Goal: Complete application form: Complete application form

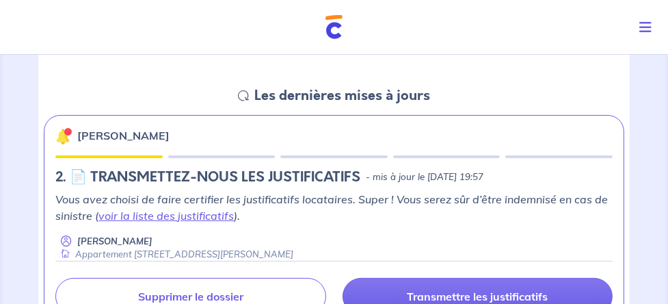
scroll to position [195, 0]
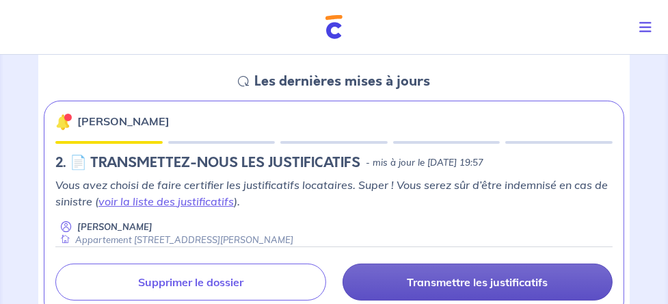
click at [435, 283] on p "Transmettre les justificatifs" at bounding box center [477, 282] width 141 height 14
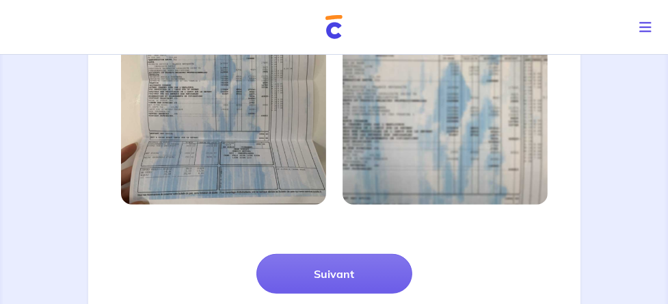
scroll to position [992, 0]
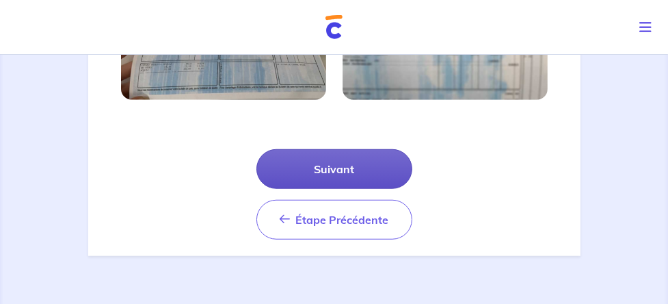
click at [350, 176] on button "Suivant" at bounding box center [335, 169] width 156 height 40
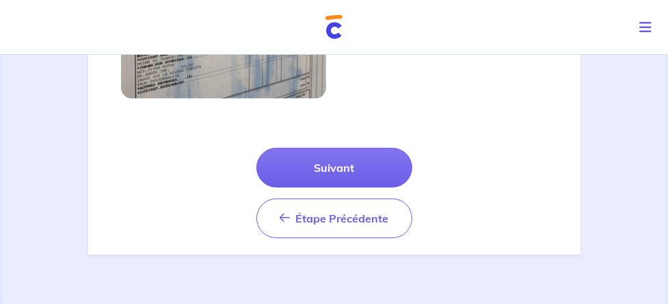
scroll to position [644, 0]
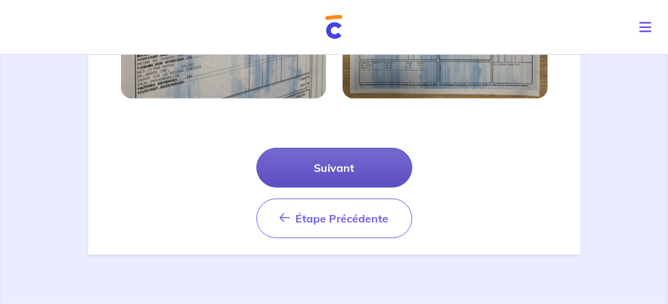
click at [341, 176] on button "Suivant" at bounding box center [335, 168] width 156 height 40
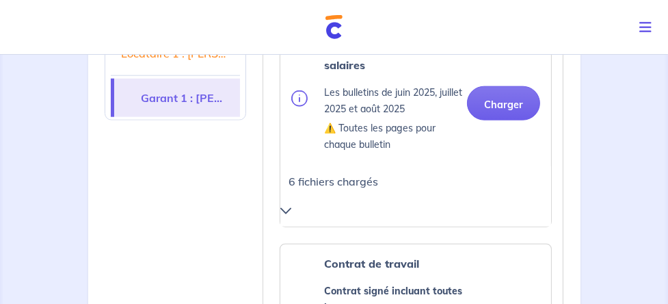
scroll to position [1446, 0]
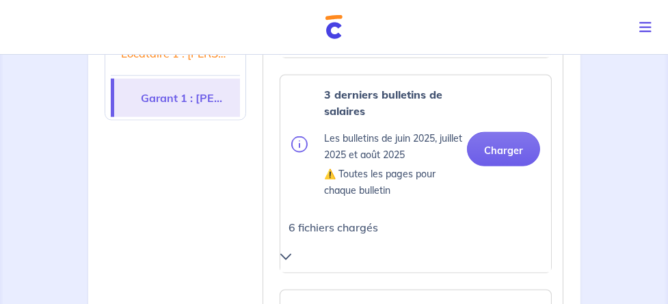
click at [282, 251] on icon at bounding box center [285, 256] width 11 height 11
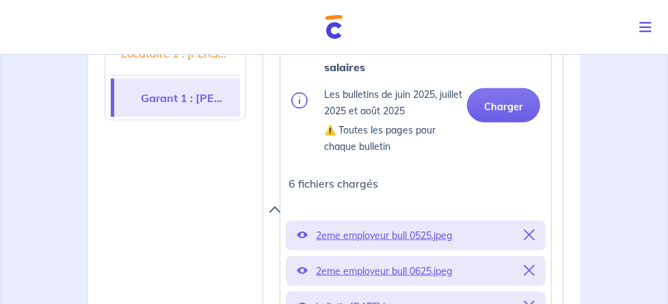
scroll to position [1602, 0]
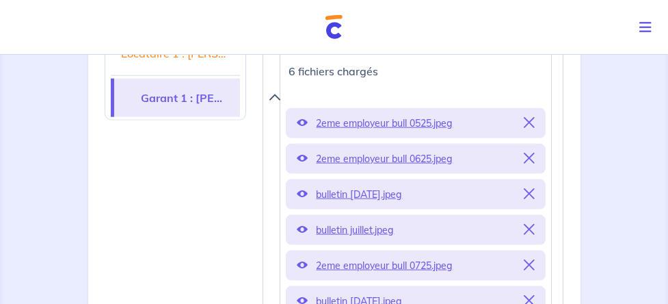
click at [536, 108] on div "2eme employeur bull 0525.jpeg" at bounding box center [416, 123] width 260 height 30
click at [526, 188] on icon at bounding box center [529, 193] width 11 height 11
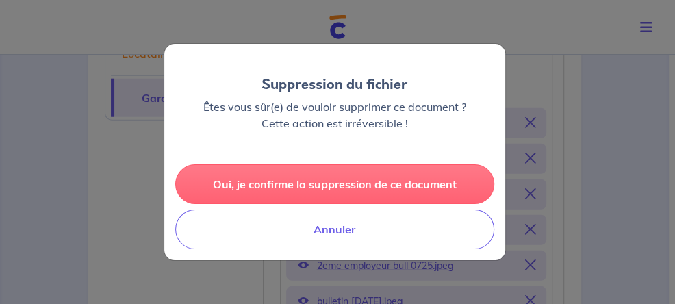
click at [341, 193] on button "Oui, je confirme la suppression de ce document" at bounding box center [334, 184] width 319 height 40
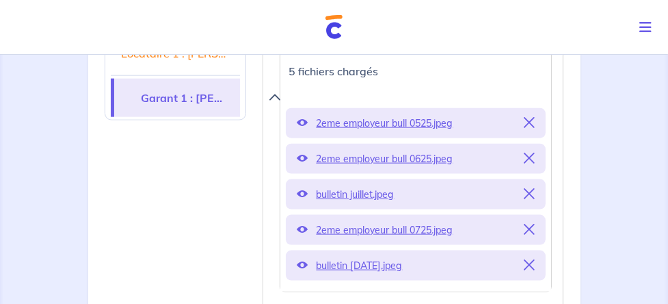
click at [535, 117] on icon at bounding box center [529, 122] width 11 height 11
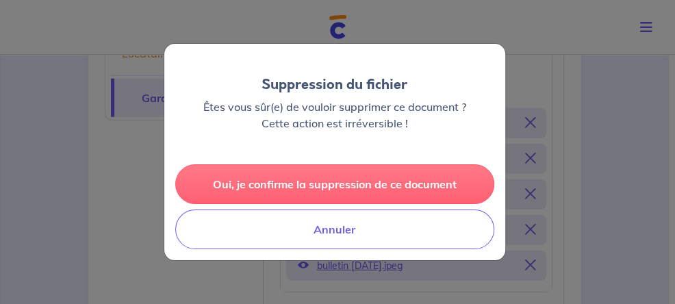
click at [334, 185] on button "Oui, je confirme la suppression de ce document" at bounding box center [334, 184] width 319 height 40
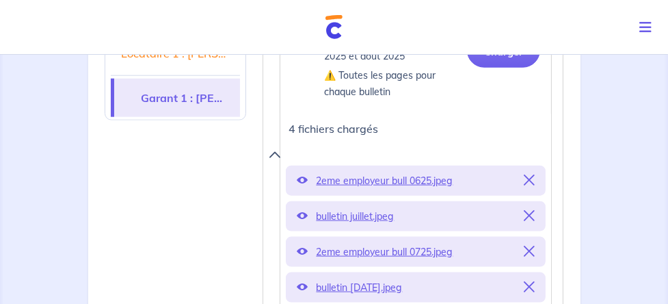
scroll to position [1524, 0]
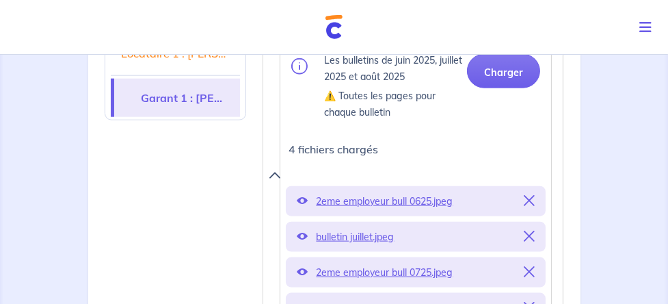
click at [86, 214] on div "1 2 3 Justificatifs locataire Informations paiement Confirmation d'envoi Transm…" at bounding box center [334, 164] width 668 height 3311
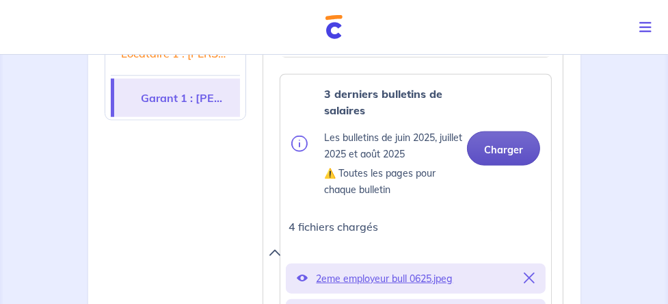
scroll to position [1446, 0]
click at [495, 132] on button "Charger" at bounding box center [503, 149] width 73 height 34
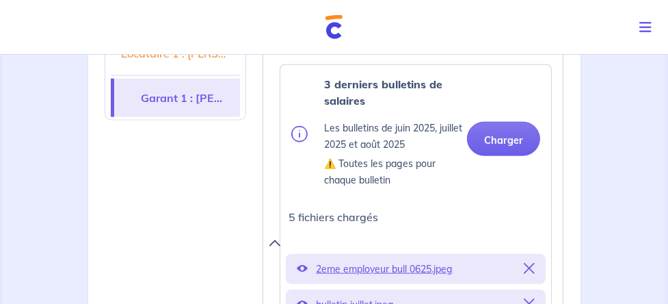
scroll to position [1368, 0]
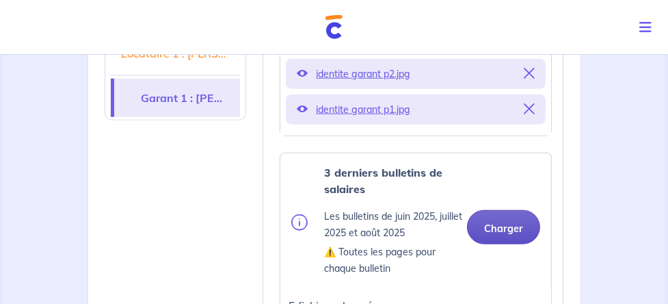
click at [499, 210] on button "Charger" at bounding box center [503, 227] width 73 height 34
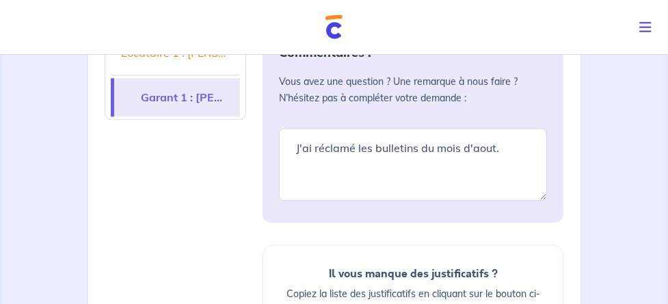
scroll to position [2854, 0]
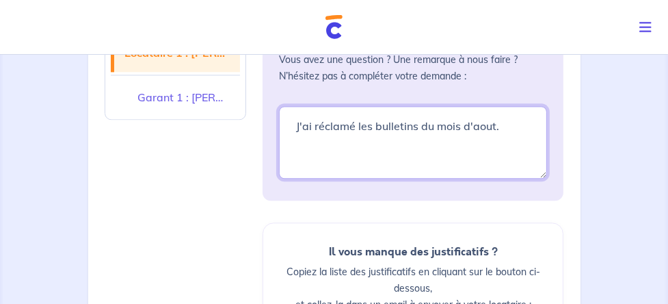
drag, startPoint x: 504, startPoint y: 103, endPoint x: 254, endPoint y: 66, distance: 253.1
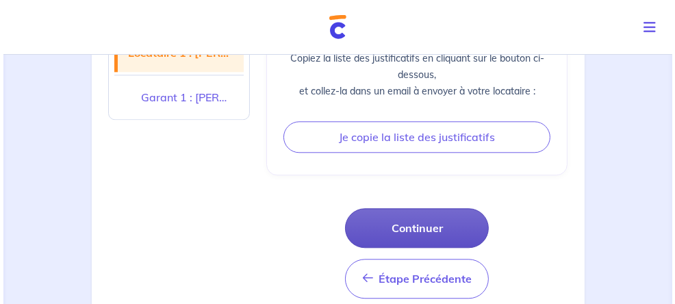
scroll to position [3085, 0]
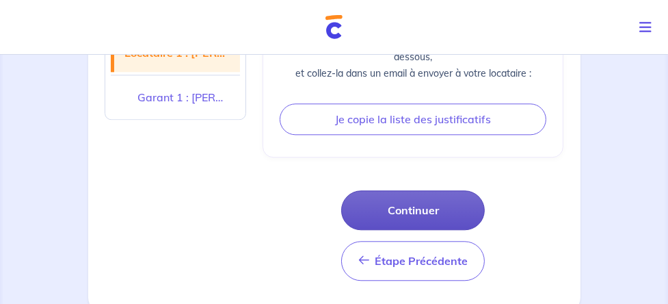
click at [406, 190] on button "Continuer" at bounding box center [413, 210] width 144 height 40
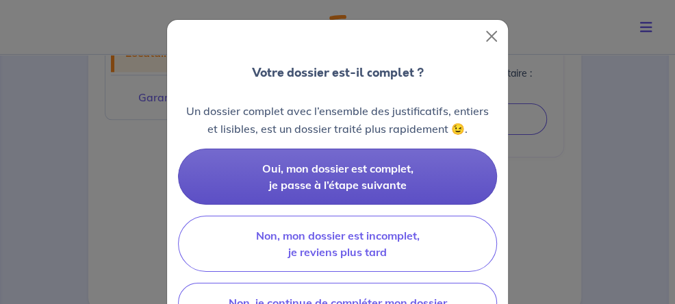
click at [328, 167] on span "Oui, mon dossier est complet, je passe à l’étape suivante" at bounding box center [337, 176] width 151 height 30
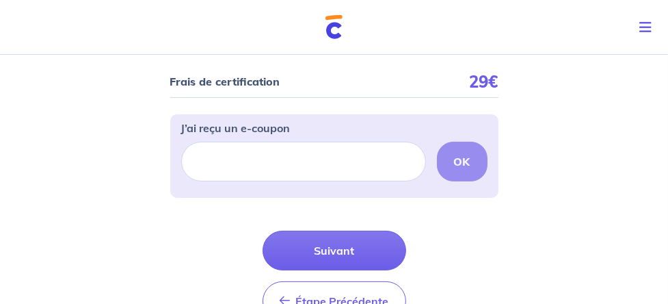
scroll to position [117, 0]
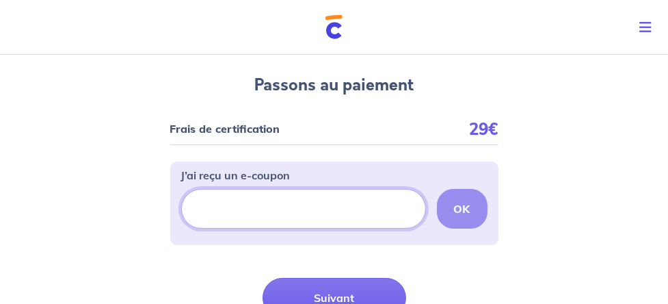
paste input "[URL][DOMAIN_NAME]"
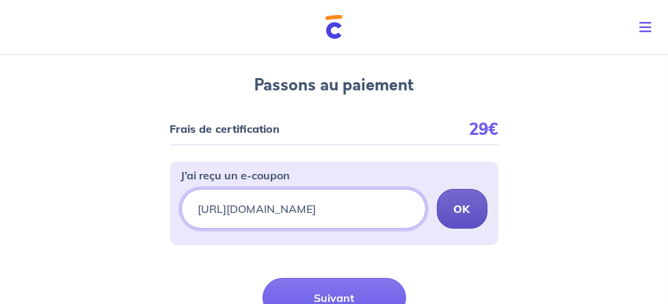
type input "[URL][DOMAIN_NAME]"
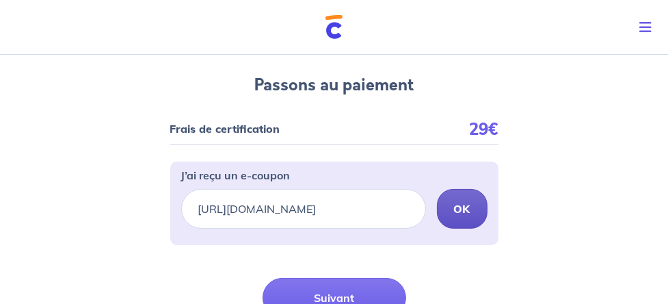
click at [462, 212] on strong "OK" at bounding box center [462, 209] width 16 height 14
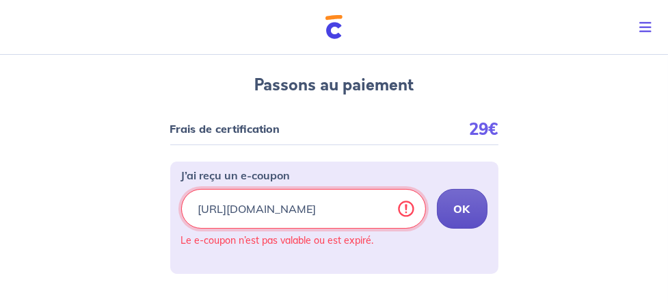
scroll to position [0, 12]
drag, startPoint x: 197, startPoint y: 203, endPoint x: 451, endPoint y: 216, distance: 254.1
click at [451, 216] on div "[URL][DOMAIN_NAME] OK" at bounding box center [334, 209] width 306 height 40
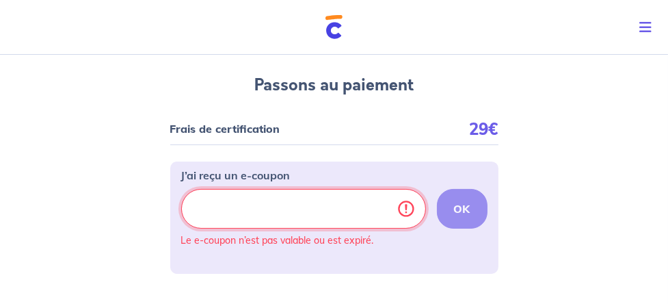
scroll to position [0, 0]
paste input "[URL][DOMAIN_NAME]"
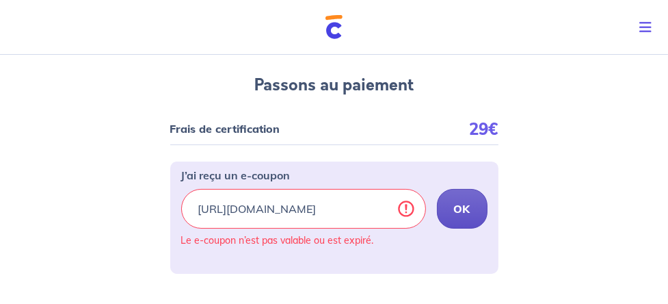
click at [466, 213] on strong "OK" at bounding box center [462, 209] width 16 height 14
click at [467, 206] on strong "OK" at bounding box center [462, 209] width 16 height 14
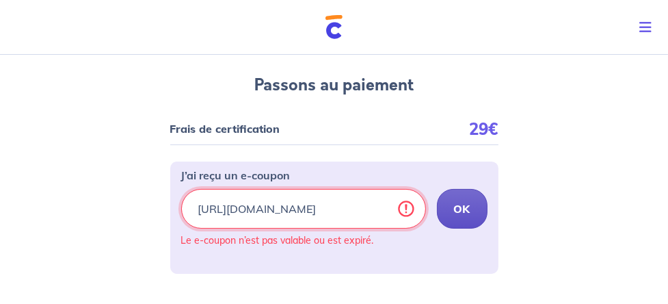
click at [293, 212] on input "[URL][DOMAIN_NAME]" at bounding box center [303, 209] width 245 height 40
drag, startPoint x: 190, startPoint y: 209, endPoint x: 424, endPoint y: 213, distance: 234.7
click at [424, 213] on input "[URL][DOMAIN_NAME]" at bounding box center [303, 209] width 245 height 40
paste input "manond-42"
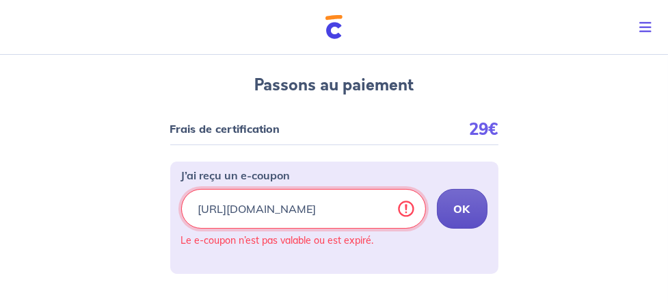
scroll to position [0, 45]
type input "[URL][DOMAIN_NAME]"
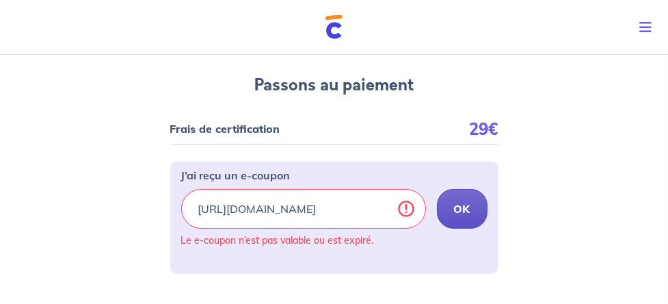
scroll to position [0, 0]
click at [455, 214] on strong "OK" at bounding box center [462, 209] width 16 height 14
click at [523, 211] on div "2 3 Justificatifs locataire Informations paiement Confirmation d'envoi Passons …" at bounding box center [334, 200] width 668 height 536
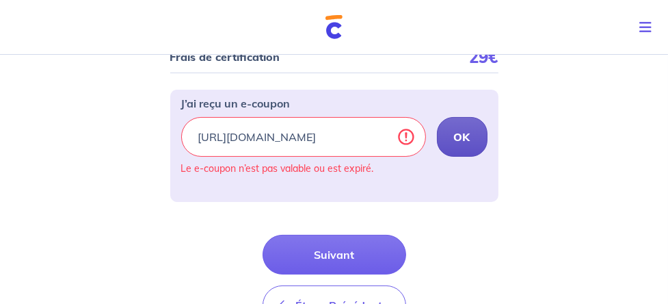
scroll to position [296, 0]
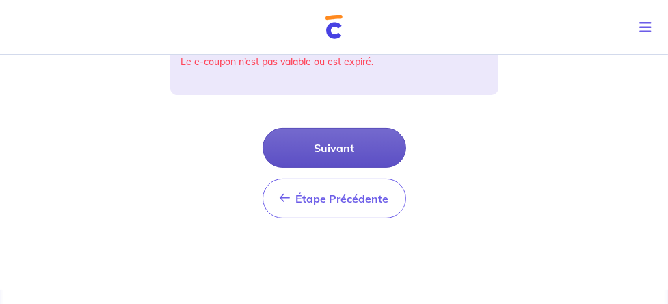
click at [323, 145] on button "Suivant" at bounding box center [335, 148] width 144 height 40
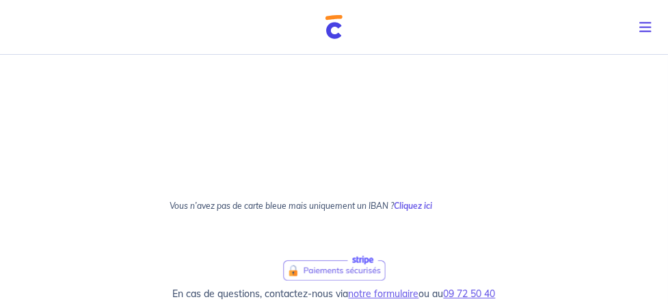
scroll to position [881, 0]
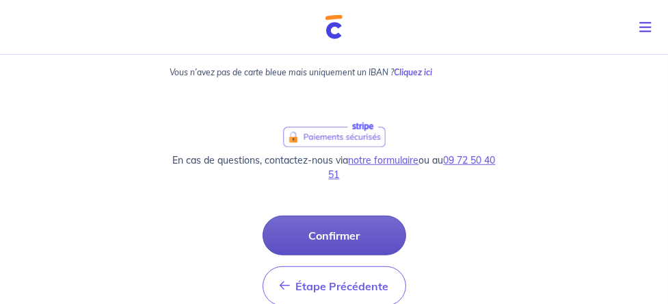
click at [389, 242] on button "Confirmer" at bounding box center [335, 236] width 144 height 40
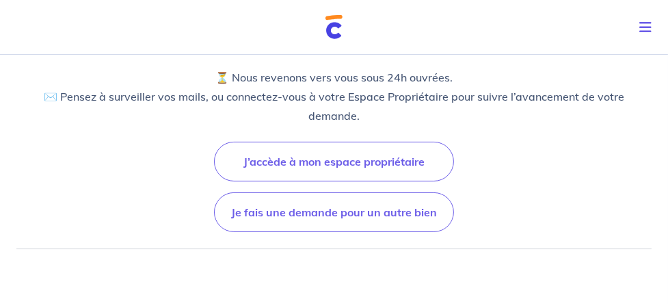
scroll to position [156, 0]
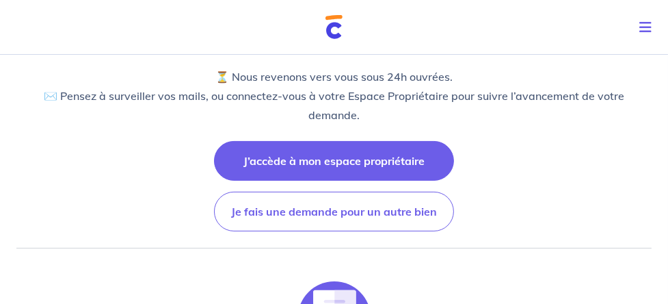
click at [346, 160] on button "J’accède à mon espace propriétaire" at bounding box center [334, 161] width 240 height 40
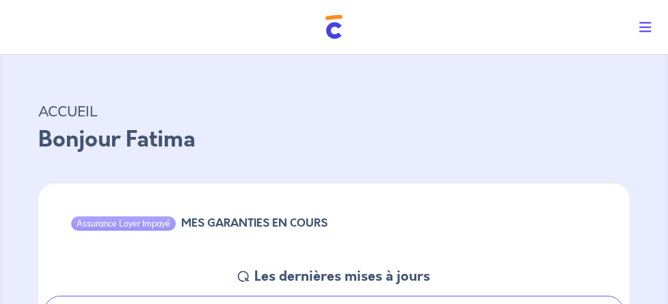
click at [647, 28] on icon "Toggle navigation" at bounding box center [646, 28] width 12 height 14
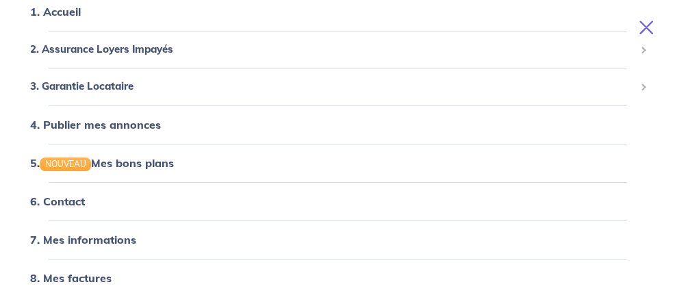
scroll to position [148, 0]
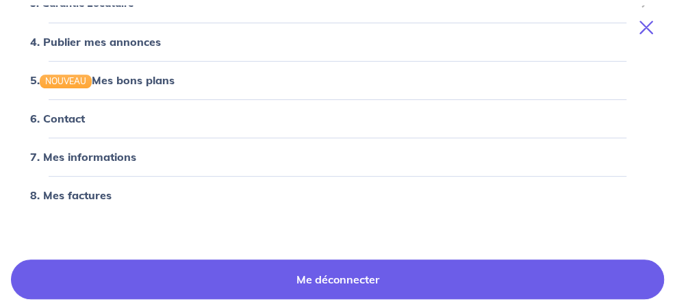
click at [364, 283] on link "Me déconnecter" at bounding box center [337, 279] width 653 height 40
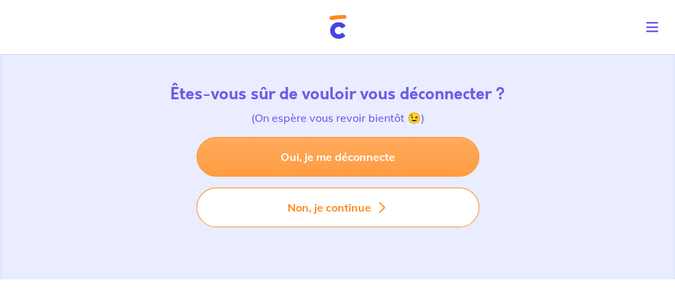
click at [326, 162] on link "Oui, je me déconnecte" at bounding box center [337, 157] width 283 height 40
